Goal: Check status: Check status

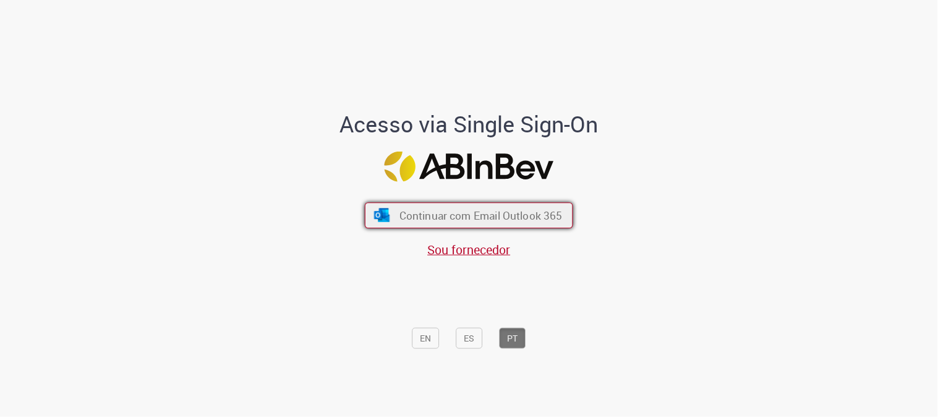
click at [458, 224] on button "Continuar com Email Outlook 365" at bounding box center [469, 215] width 208 height 26
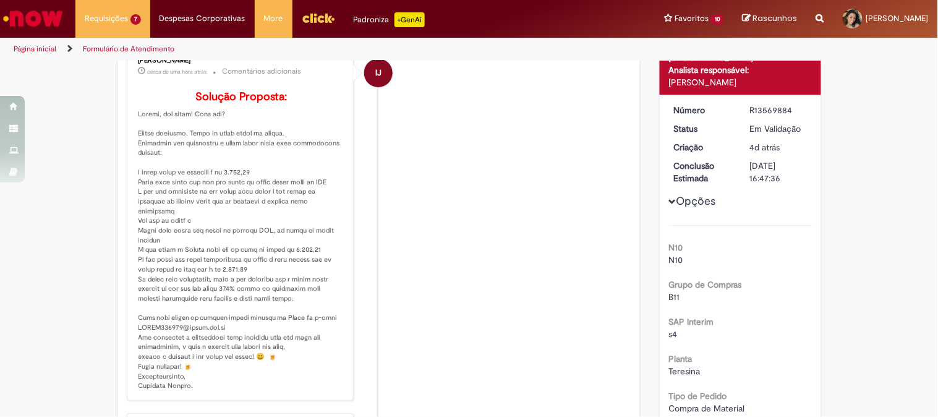
scroll to position [274, 0]
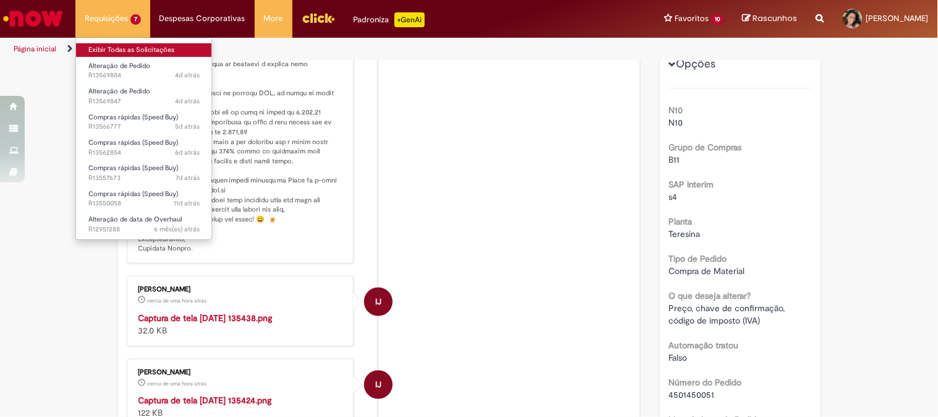
click at [129, 52] on link "Exibir Todas as Solicitações" at bounding box center [144, 50] width 136 height 14
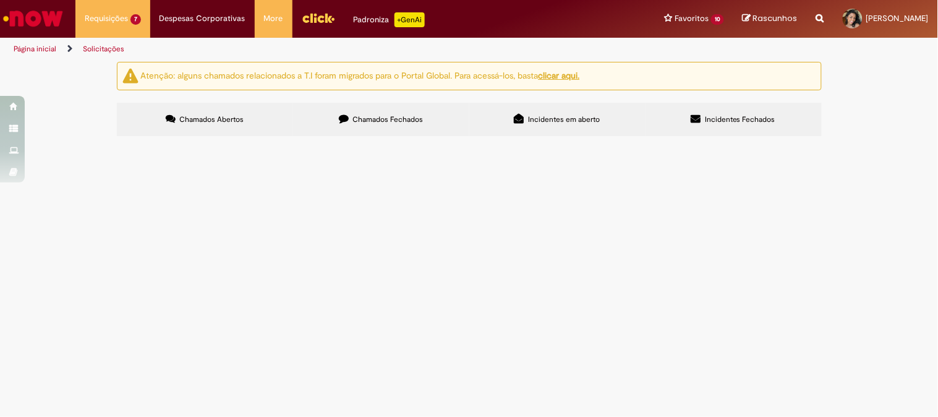
click at [0, 0] on span at bounding box center [0, 0] width 0 height 0
click at [0, 0] on span "R13569847" at bounding box center [0, 0] width 0 height 0
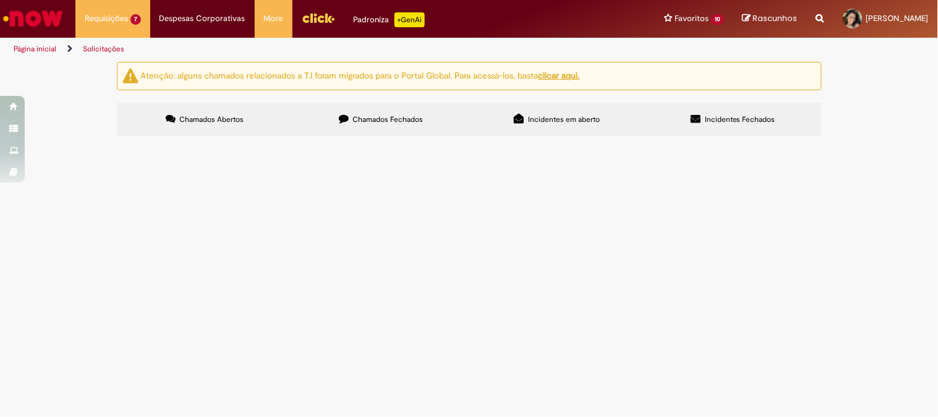
click at [0, 0] on span at bounding box center [0, 0] width 0 height 0
click at [0, 0] on span "Alteração de Pedido" at bounding box center [0, 0] width 0 height 0
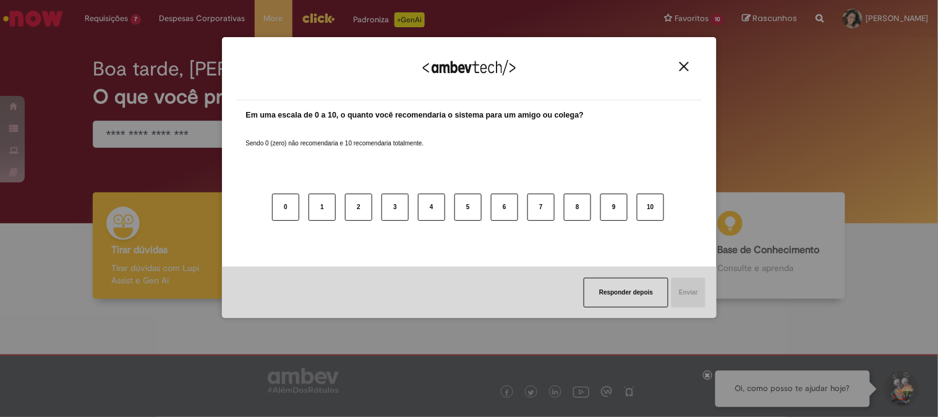
click at [687, 59] on div "Agradecemos seu feedback!" at bounding box center [469, 76] width 465 height 48
click at [671, 65] on div "Agradecemos seu feedback!" at bounding box center [469, 76] width 465 height 48
click at [677, 64] on button "Close" at bounding box center [684, 66] width 17 height 11
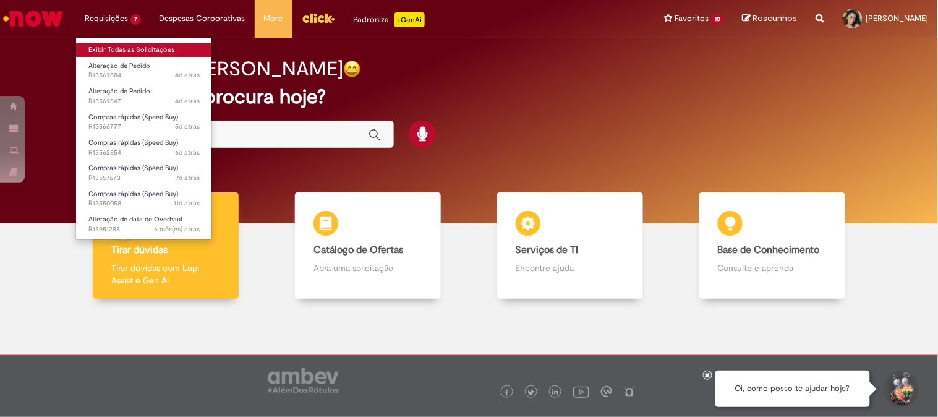
click at [122, 49] on link "Exibir Todas as Solicitações" at bounding box center [144, 50] width 136 height 14
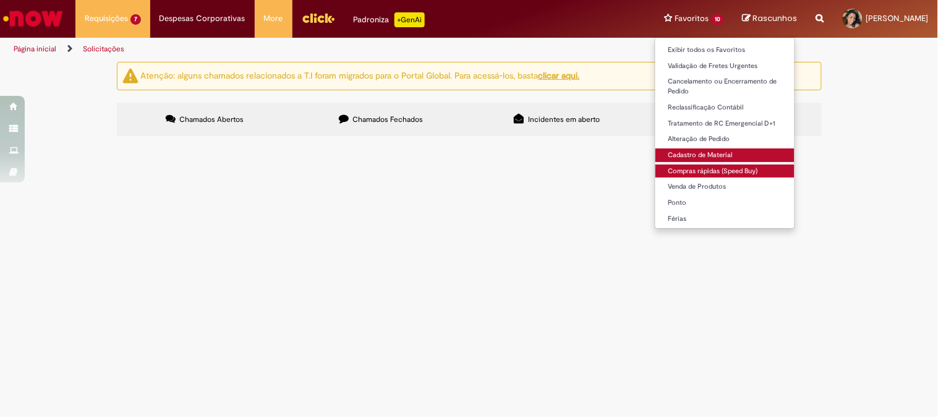
drag, startPoint x: 678, startPoint y: 167, endPoint x: 672, endPoint y: 155, distance: 13.8
click at [676, 167] on link "Compras rápidas (Speed Buy)" at bounding box center [724, 171] width 139 height 14
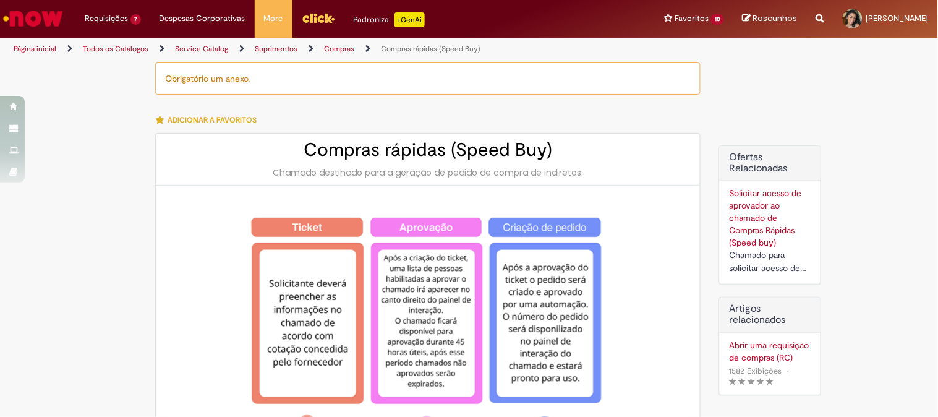
type input "********"
type input "**********"
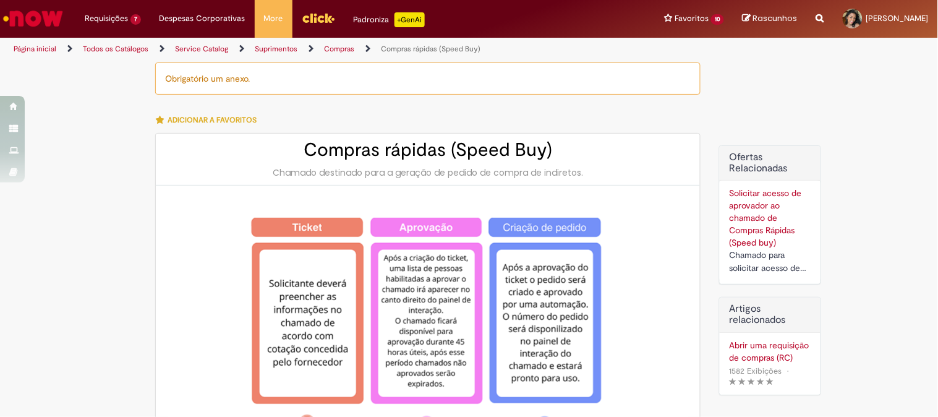
type input "****"
type input "**********"
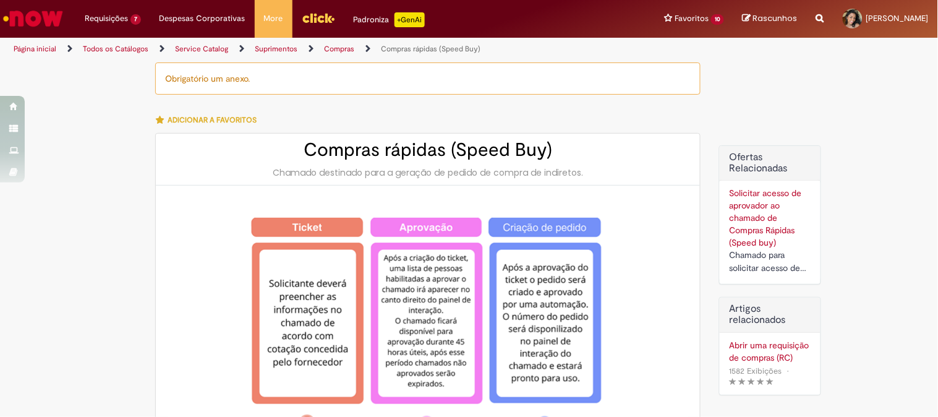
type input "**********"
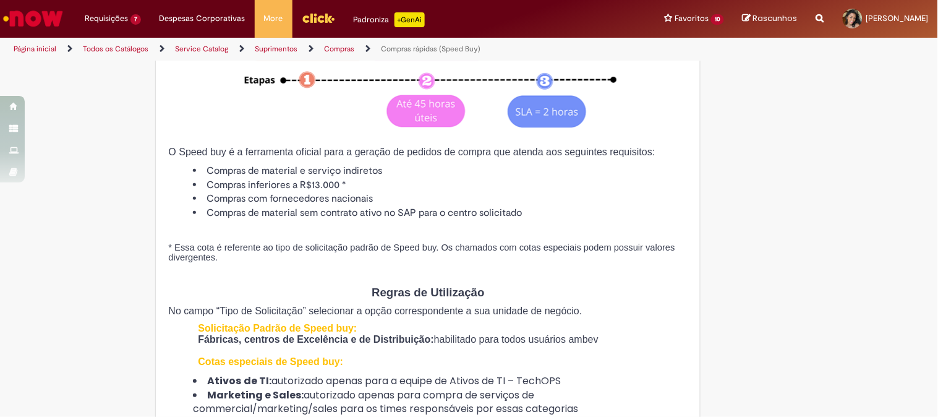
scroll to position [480, 0]
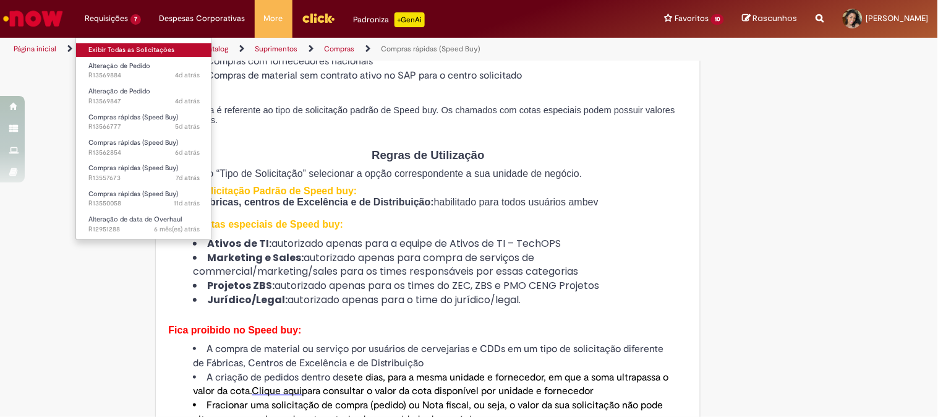
click at [146, 49] on link "Exibir Todas as Solicitações" at bounding box center [144, 50] width 136 height 14
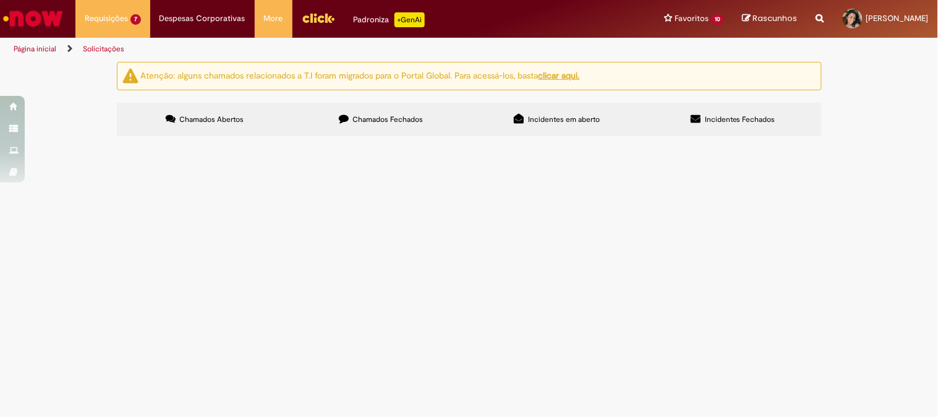
scroll to position [69, 0]
click at [0, 0] on span "R13566777" at bounding box center [0, 0] width 0 height 0
click at [0, 0] on span "Compras rápidas (Speed Buy)" at bounding box center [0, 0] width 0 height 0
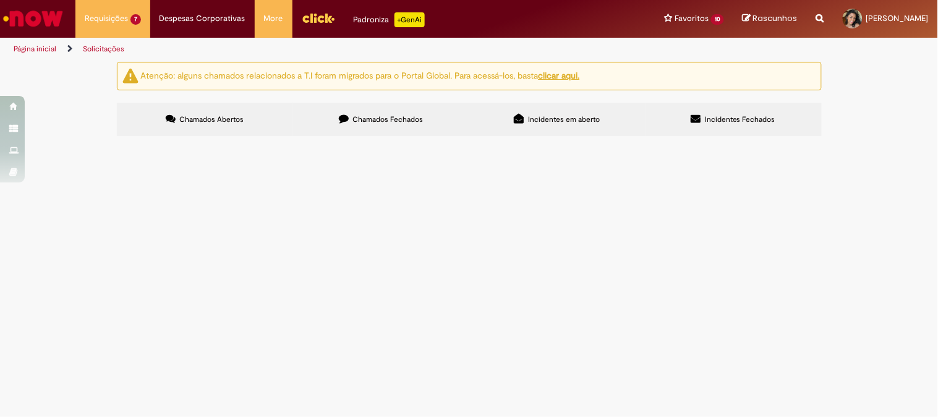
click at [0, 0] on span "Compras rápidas (Speed Buy)" at bounding box center [0, 0] width 0 height 0
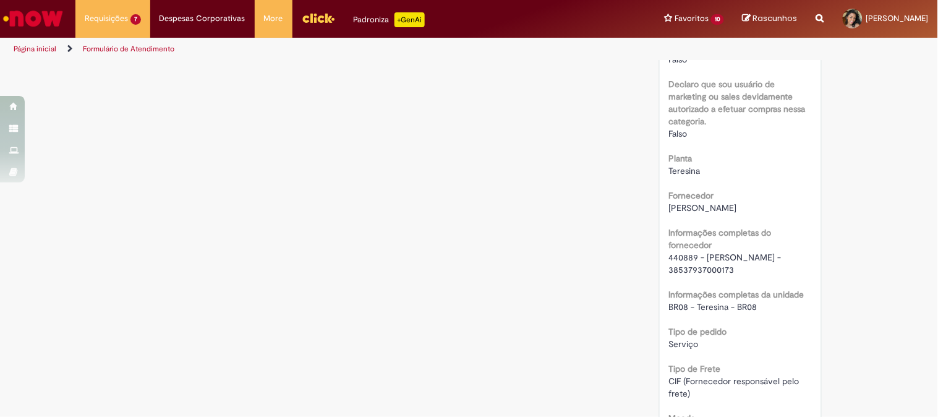
scroll to position [963, 0]
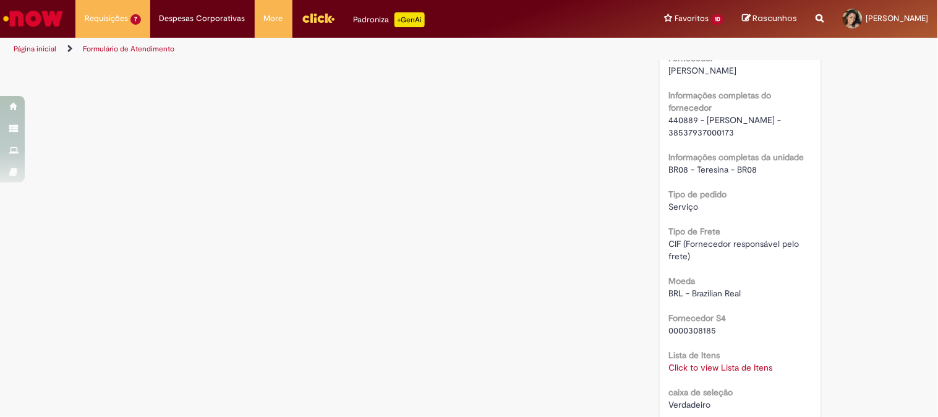
click at [706, 371] on div "Click to view Lista de Itens Click to view Lista de Itens" at bounding box center [740, 367] width 143 height 12
click at [717, 371] on div "Click to view Lista de Itens Click to view Lista de Itens" at bounding box center [740, 367] width 143 height 12
click at [718, 367] on link "Click to view Lista de Itens" at bounding box center [721, 367] width 104 height 11
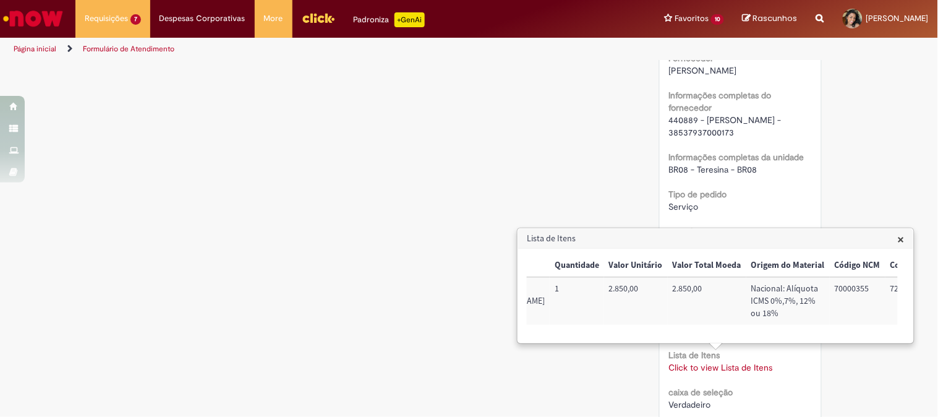
scroll to position [0, 502]
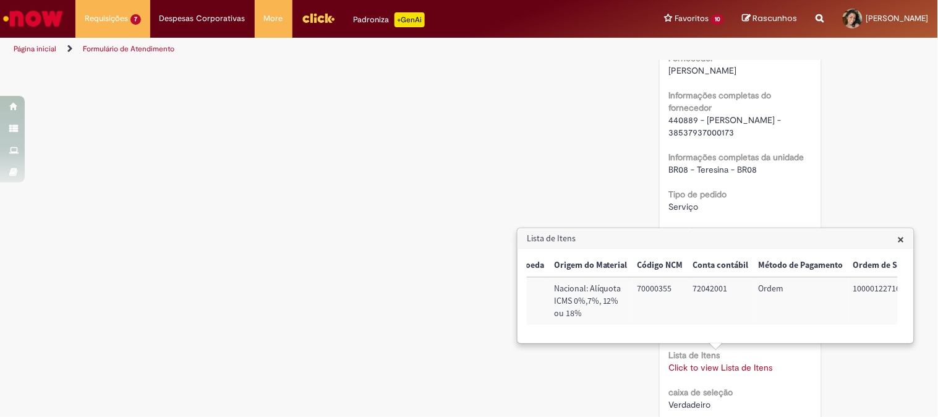
click at [526, 164] on div "Verificar Código de Barras Aguardando Aprovação Aguardando atendimento Em andam…" at bounding box center [469, 75] width 723 height 1953
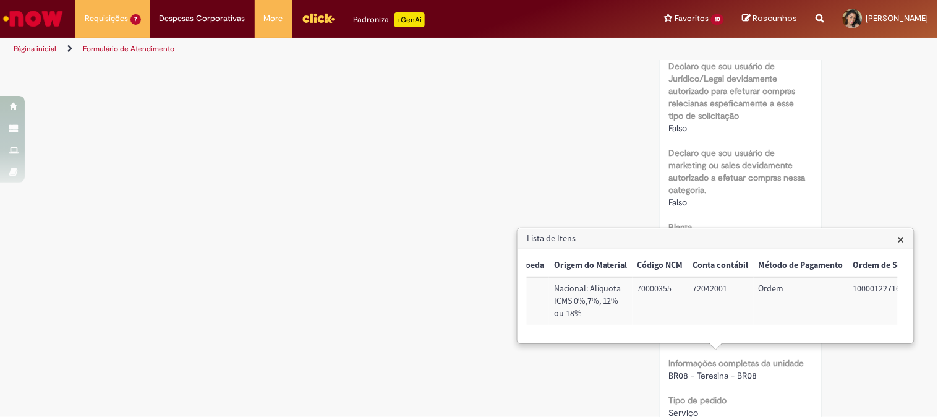
drag, startPoint x: 891, startPoint y: 232, endPoint x: 899, endPoint y: 232, distance: 8.0
click at [891, 232] on h3 "Lista de Itens" at bounding box center [715, 239] width 395 height 20
click at [899, 232] on span "×" at bounding box center [900, 239] width 7 height 17
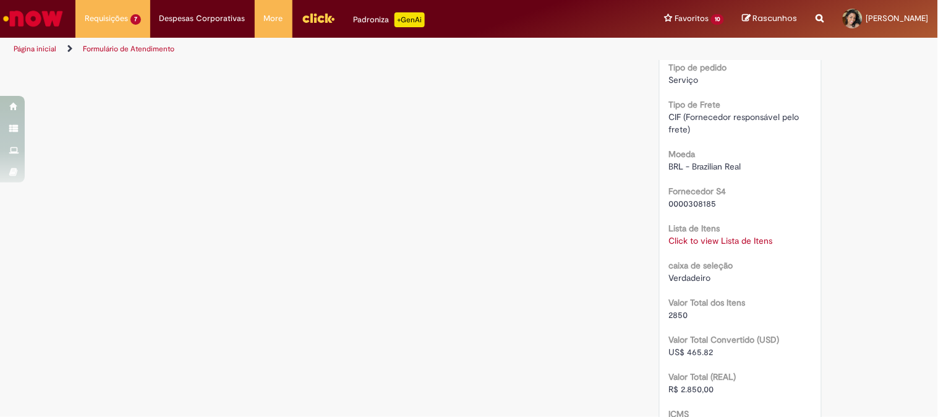
scroll to position [952, 0]
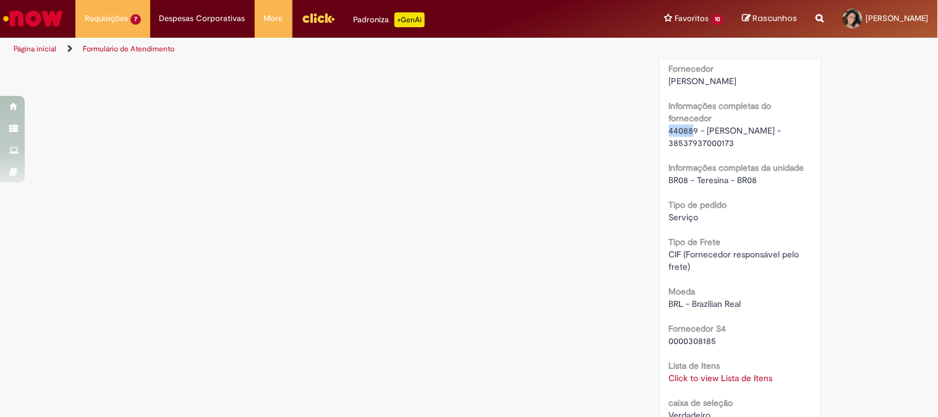
drag, startPoint x: 664, startPoint y: 127, endPoint x: 690, endPoint y: 129, distance: 26.6
click at [690, 129] on span "440889 - [PERSON_NAME] - 38537937000173" at bounding box center [726, 136] width 115 height 23
drag, startPoint x: 693, startPoint y: 126, endPoint x: 659, endPoint y: 128, distance: 33.4
click at [659, 128] on div "Número R13566777 Status Em [GEOGRAPHIC_DATA] Criação 5d atrás 5 dias atrás Opçõ…" at bounding box center [739, 94] width 161 height 1655
copy span "440889"
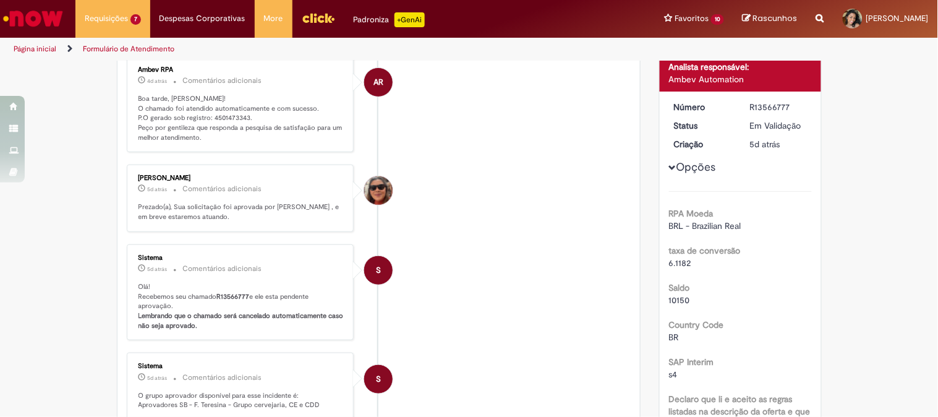
scroll to position [0, 0]
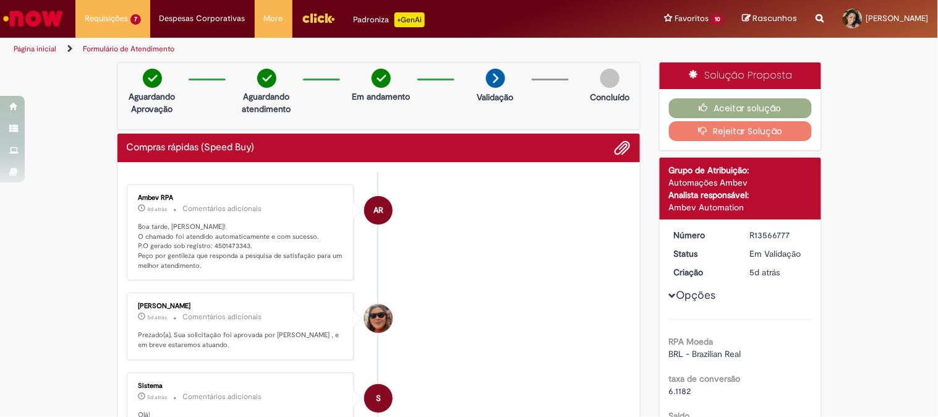
click at [216, 245] on p "Boa tarde, [PERSON_NAME]! O chamado foi atendido automaticamente e com sucesso.…" at bounding box center [241, 246] width 206 height 49
drag, startPoint x: 217, startPoint y: 245, endPoint x: 218, endPoint y: 239, distance: 6.2
click at [217, 244] on p "Boa tarde, [PERSON_NAME]! O chamado foi atendido automaticamente e com sucesso.…" at bounding box center [241, 246] width 206 height 49
copy p "4501473343"
